Goal: Task Accomplishment & Management: Manage account settings

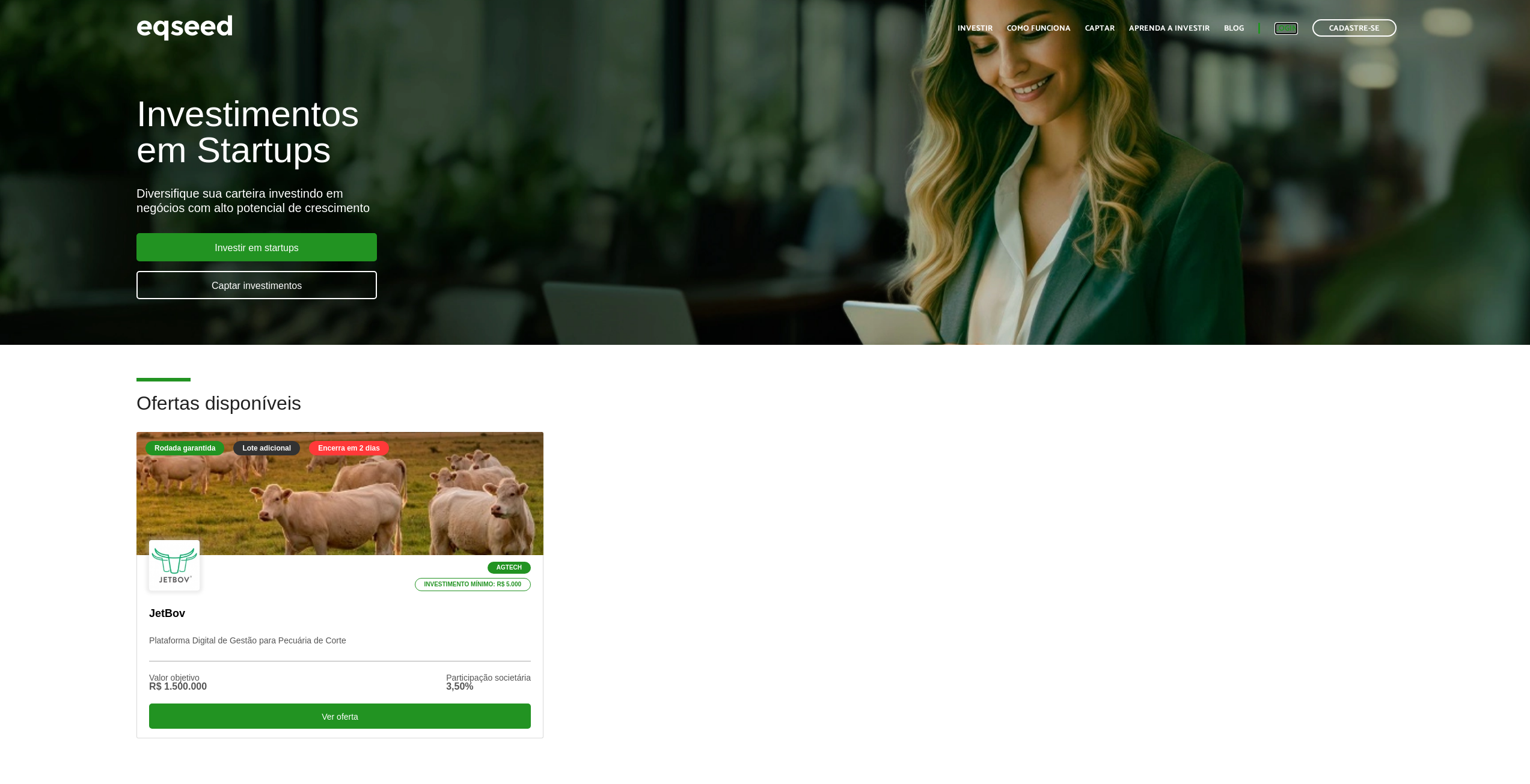
click at [1292, 26] on link "Login" at bounding box center [1285, 28] width 23 height 7
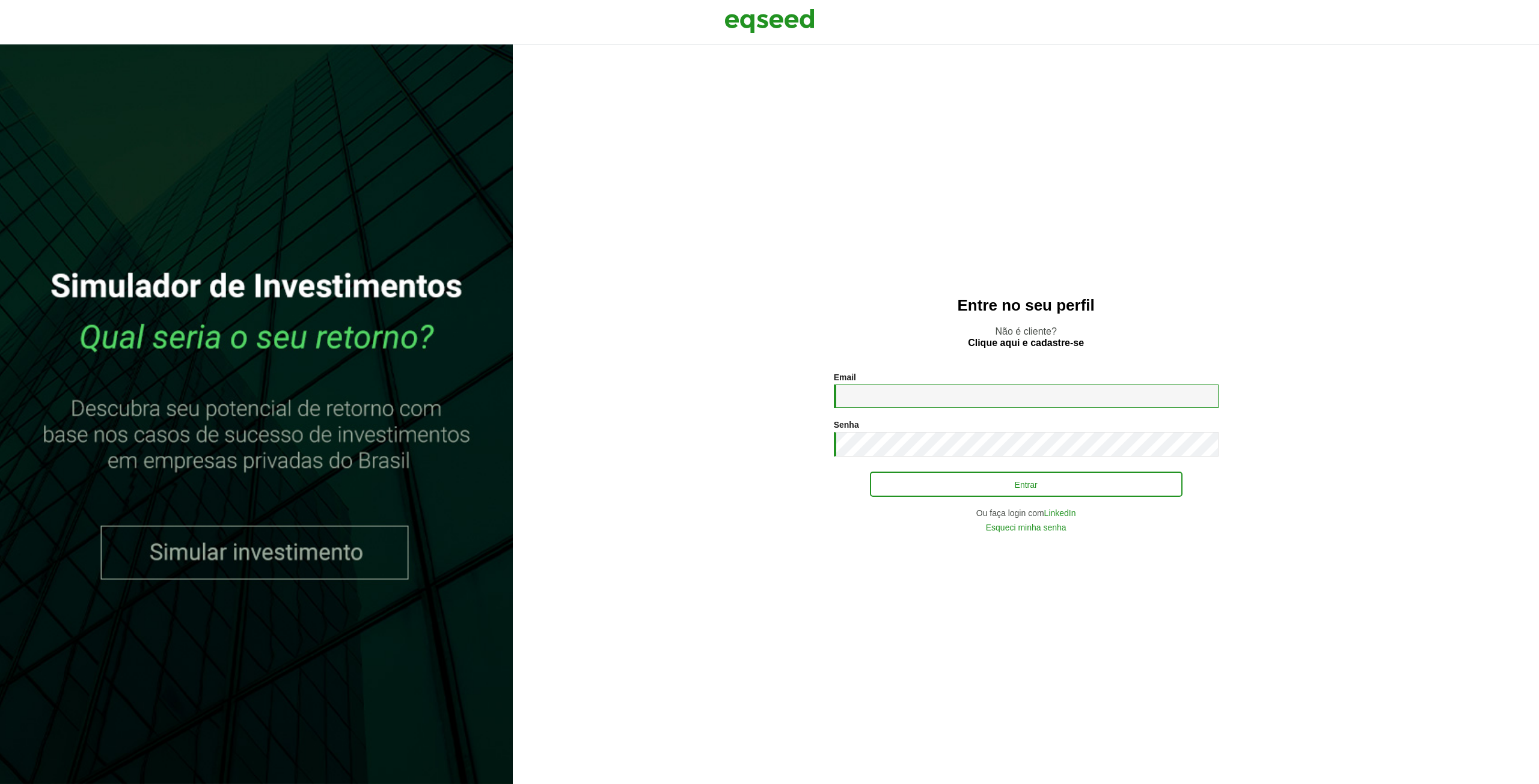
type input "**********"
click at [1010, 482] on button "Entrar" at bounding box center [1026, 484] width 313 height 22
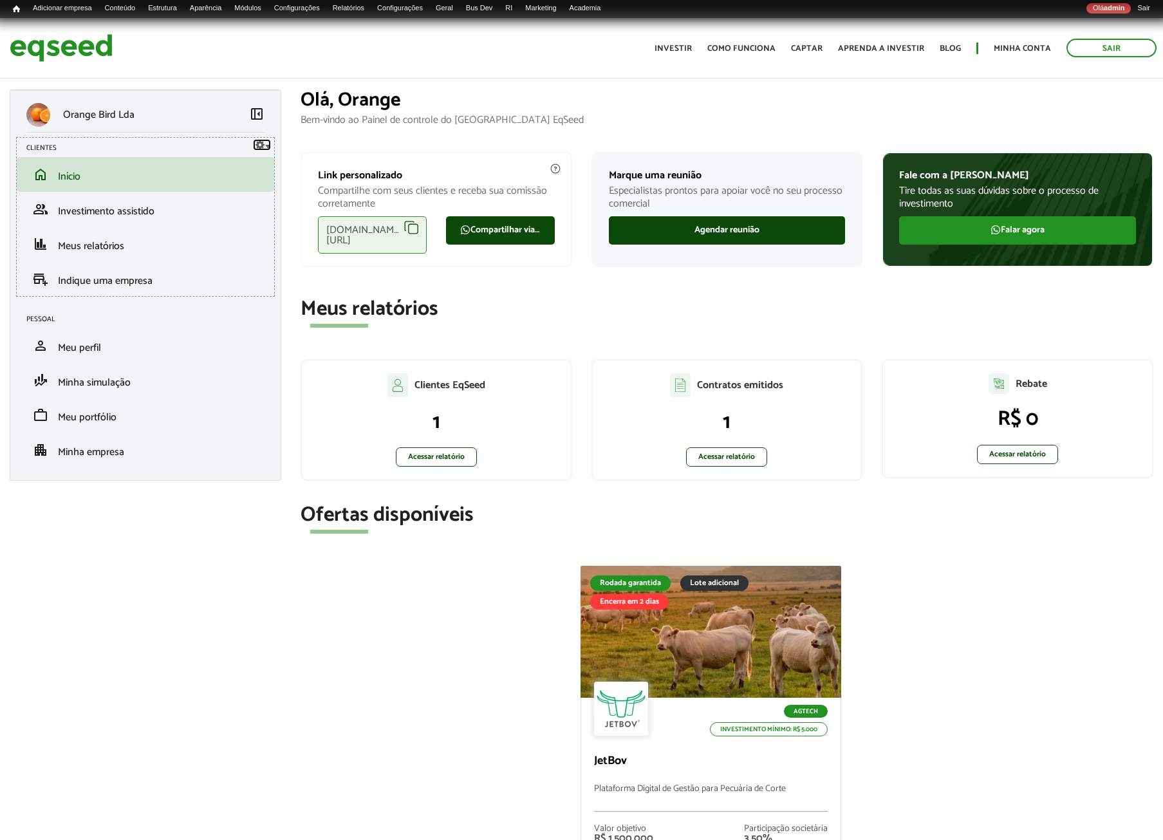
click at [268, 148] on link "Configurar" at bounding box center [262, 145] width 18 height 12
click at [249, 161] on link "Listar links" at bounding box center [236, 163] width 68 height 15
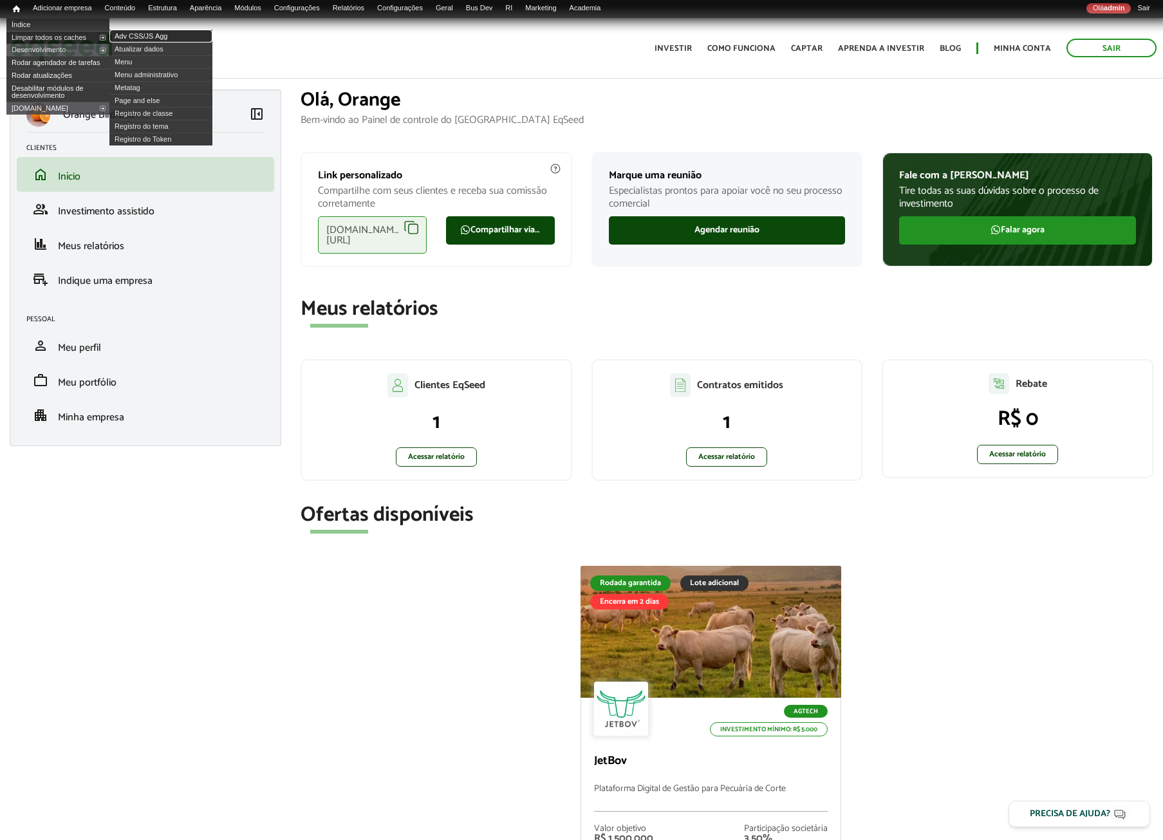
click at [162, 38] on link "Adv CSS/JS Agg" at bounding box center [160, 36] width 103 height 13
click at [155, 35] on link "Adv CSS/JS Agg" at bounding box center [160, 36] width 103 height 13
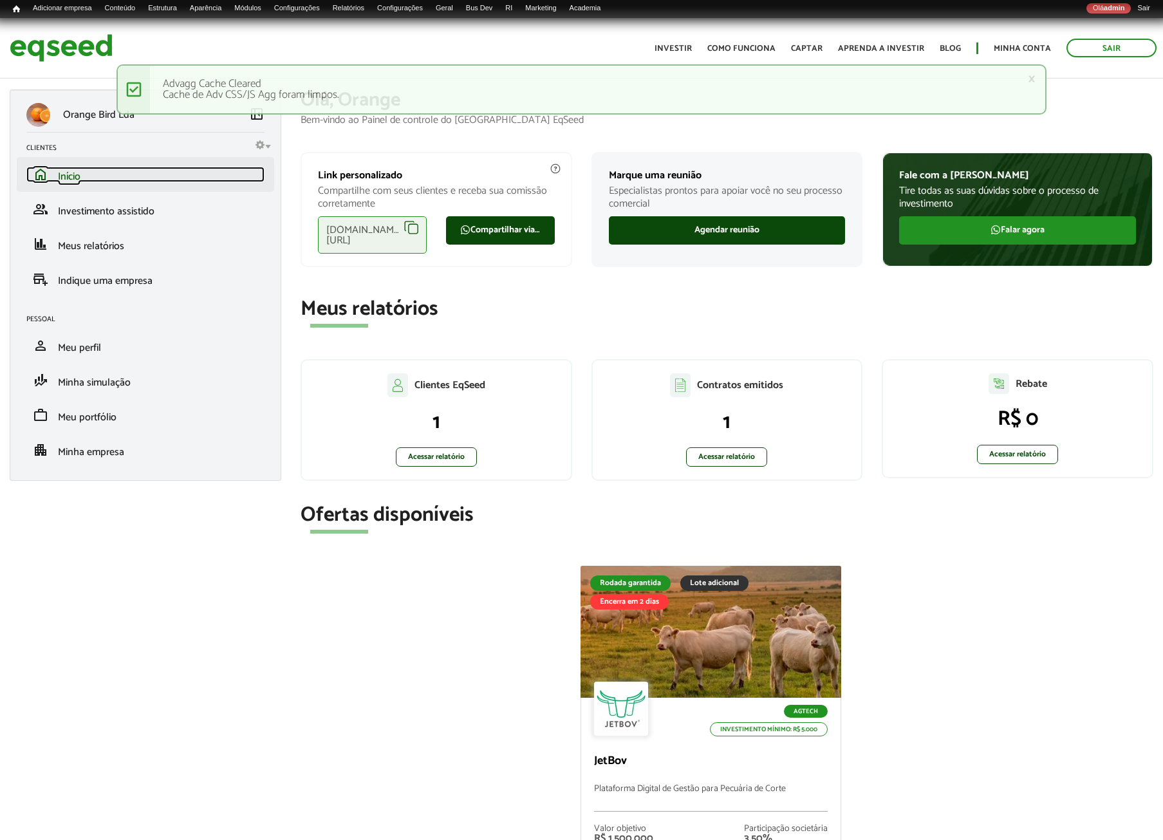
click at [88, 180] on link "home Início" at bounding box center [145, 174] width 238 height 15
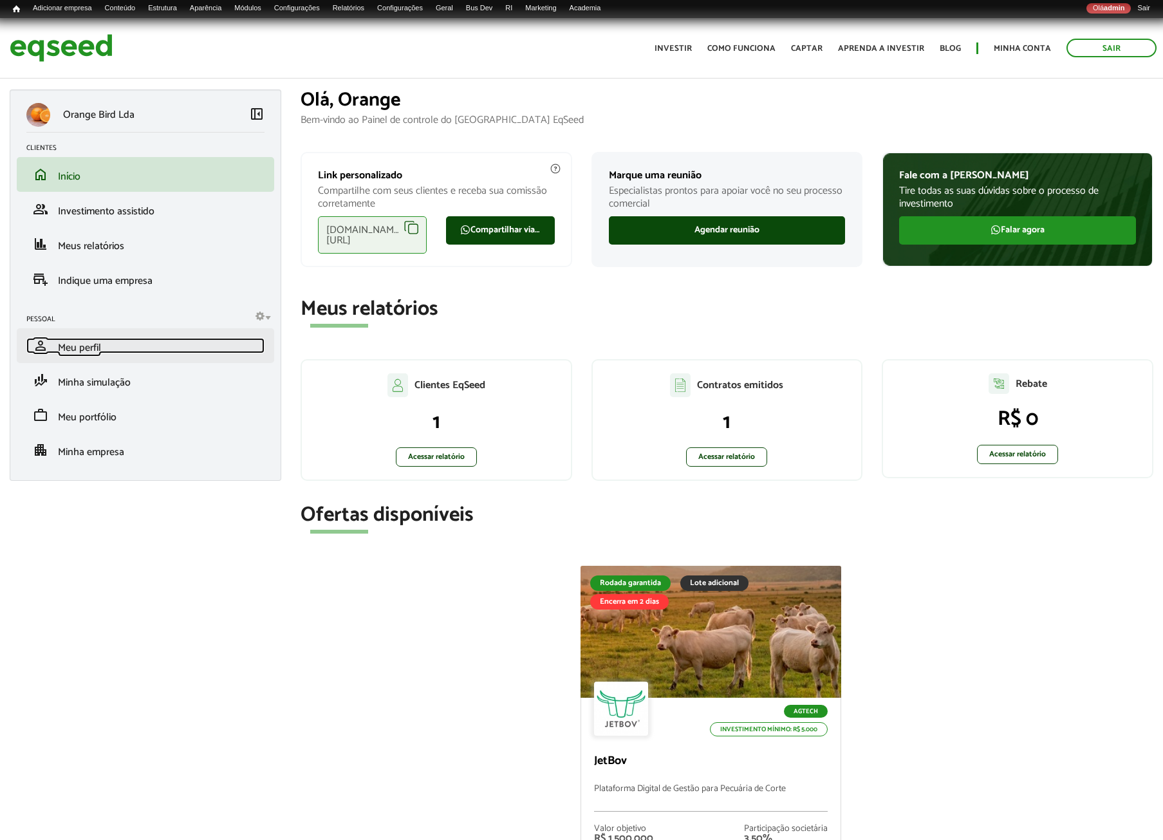
click at [115, 347] on link "person Meu perfil" at bounding box center [145, 345] width 238 height 15
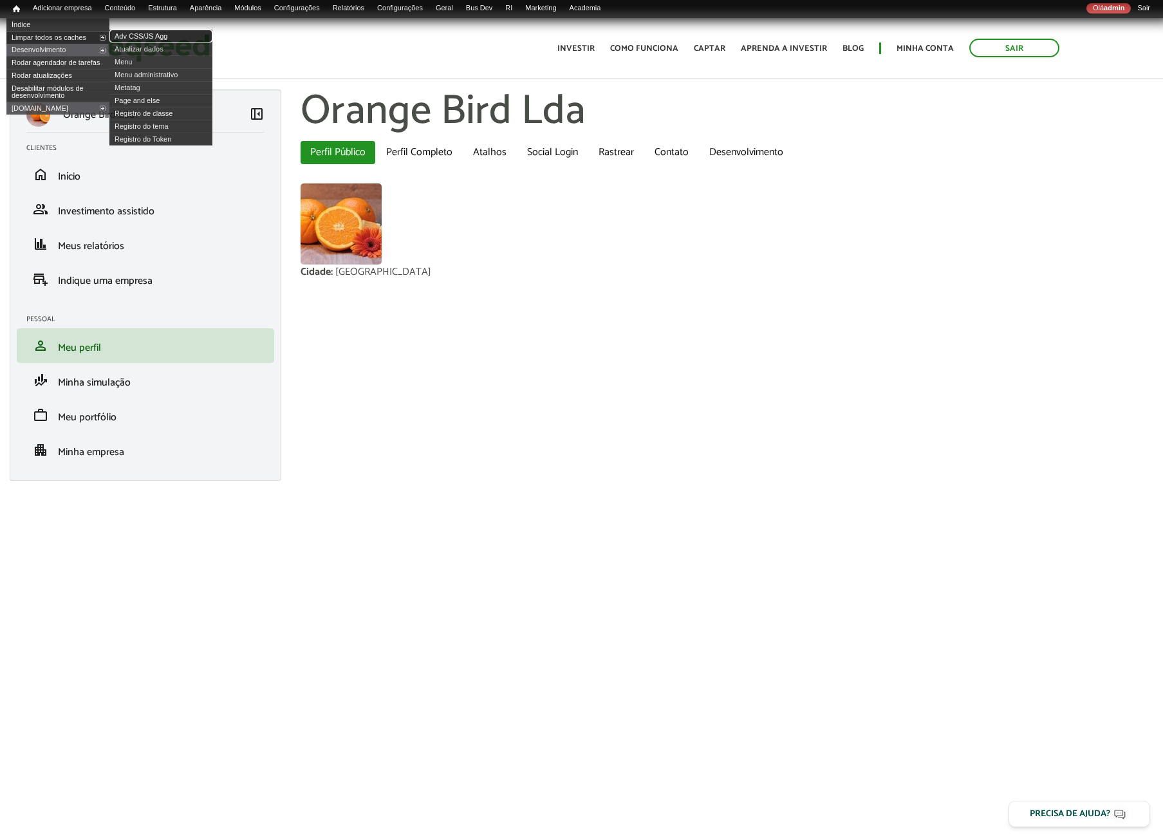
click at [124, 34] on link "Adv CSS/JS Agg" at bounding box center [160, 36] width 103 height 13
